Goal: Navigation & Orientation: Find specific page/section

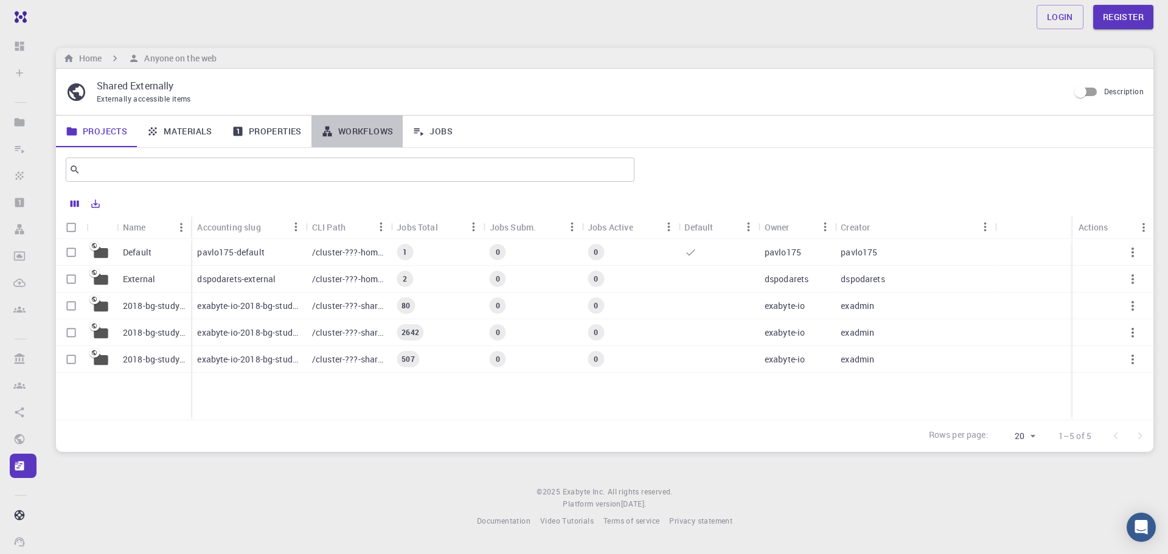
click at [378, 132] on link "Workflows" at bounding box center [357, 132] width 92 height 32
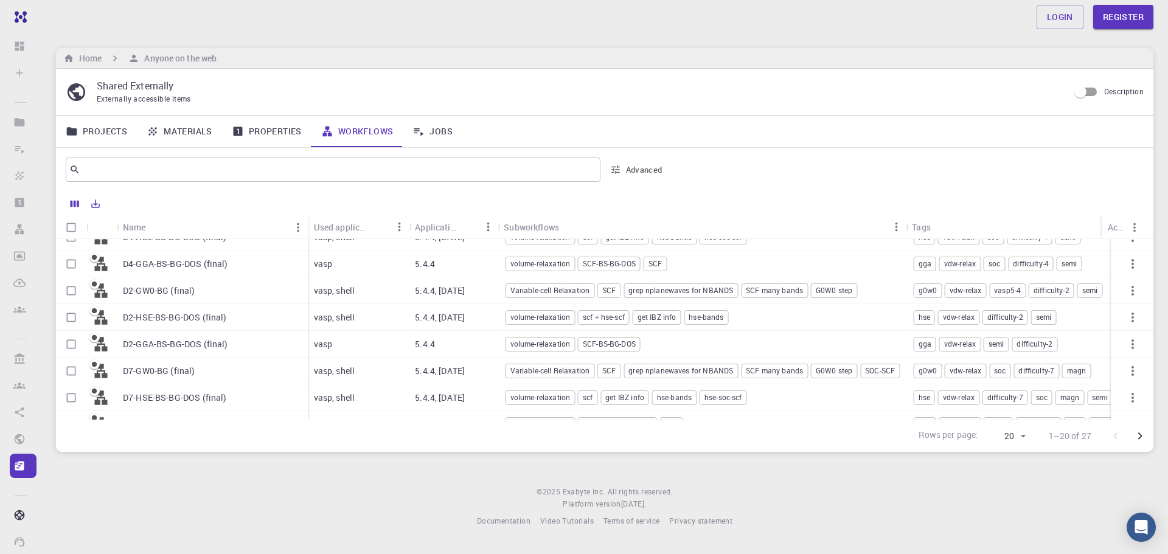
scroll to position [364, 0]
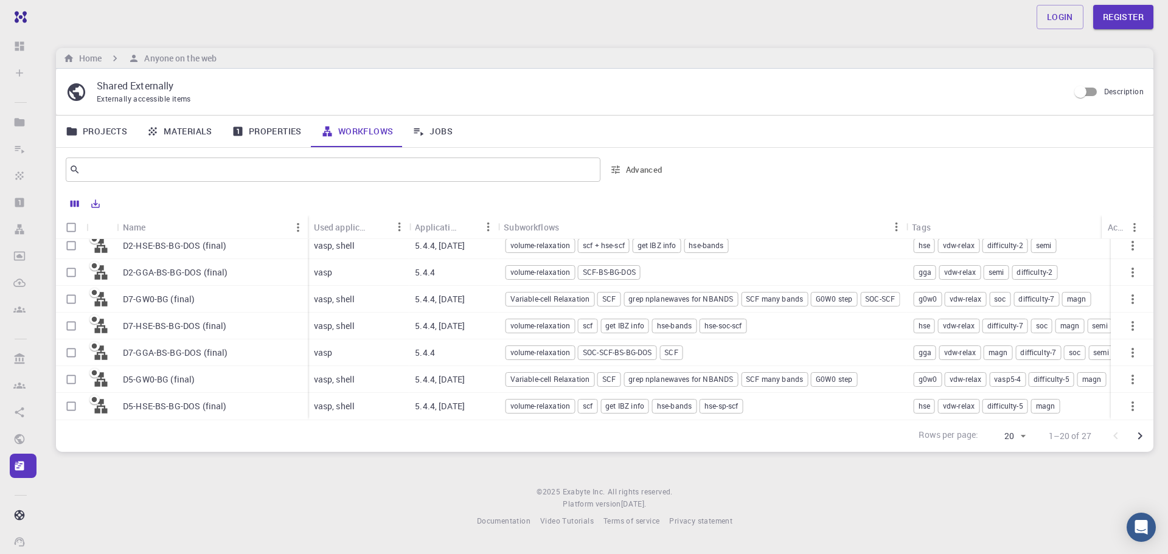
click at [110, 139] on link "Projects" at bounding box center [96, 132] width 81 height 32
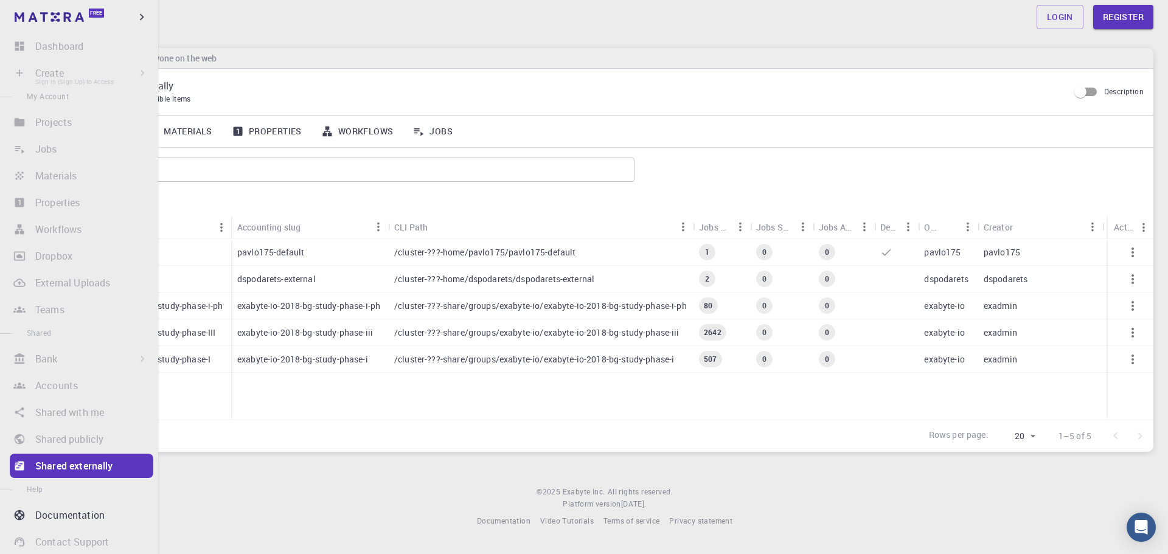
click at [92, 75] on li "Create Sign In (Sign Up) to Access New Job New Material Create Material Upload …" at bounding box center [79, 73] width 158 height 24
click at [21, 74] on li "Create Sign In (Sign Up) to Access New Job New Material Create Material Upload …" at bounding box center [79, 73] width 158 height 24
